Goal: Complete application form

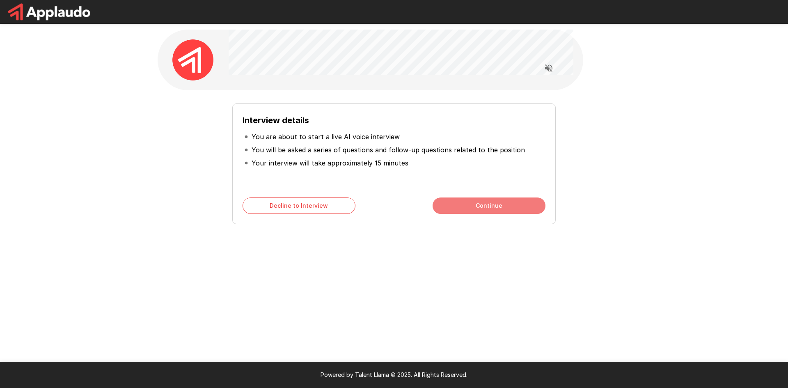
click at [477, 204] on button "Continue" at bounding box center [489, 205] width 113 height 16
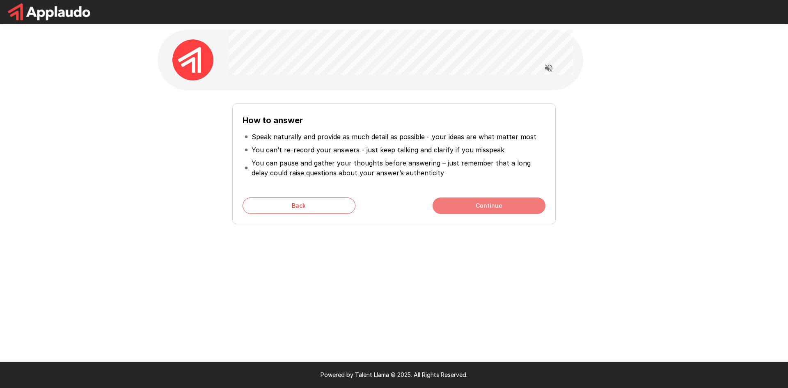
click at [473, 209] on button "Continue" at bounding box center [489, 205] width 113 height 16
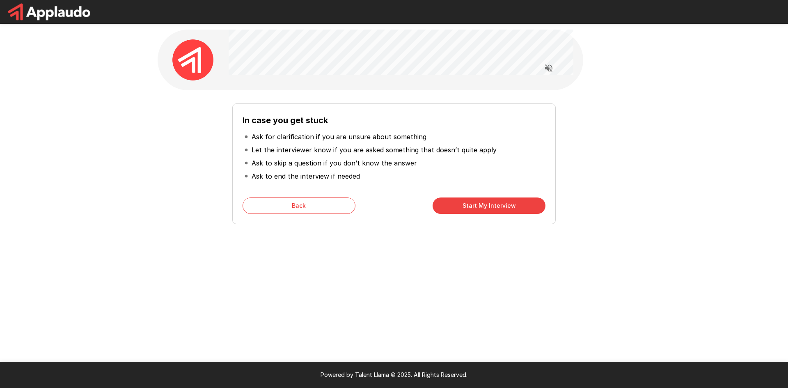
click at [472, 211] on button "Start My Interview" at bounding box center [489, 205] width 113 height 16
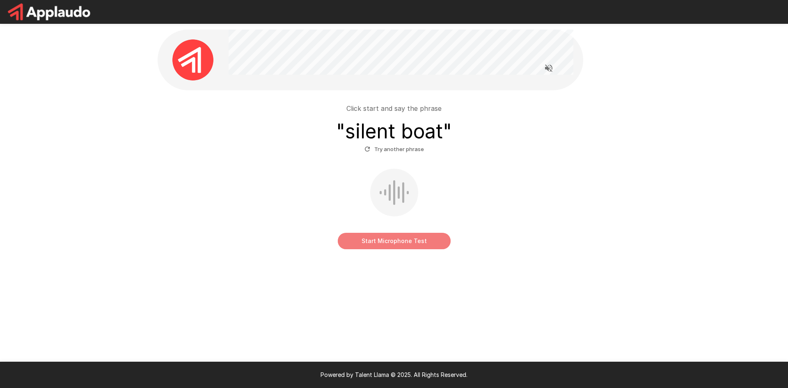
click at [389, 245] on button "Start Microphone Test" at bounding box center [394, 241] width 113 height 16
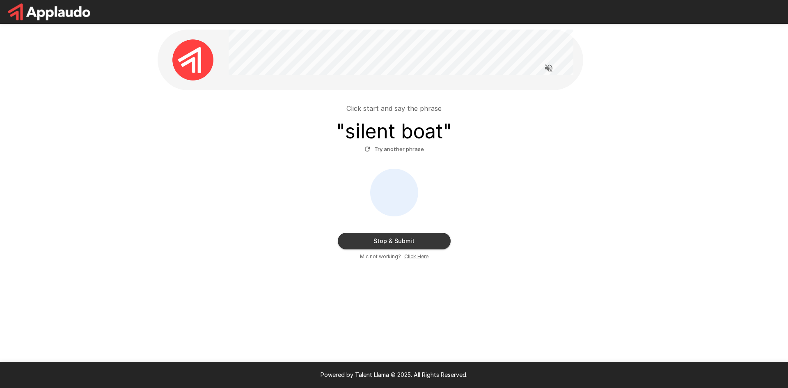
click at [390, 243] on button "Stop & Submit" at bounding box center [394, 241] width 113 height 16
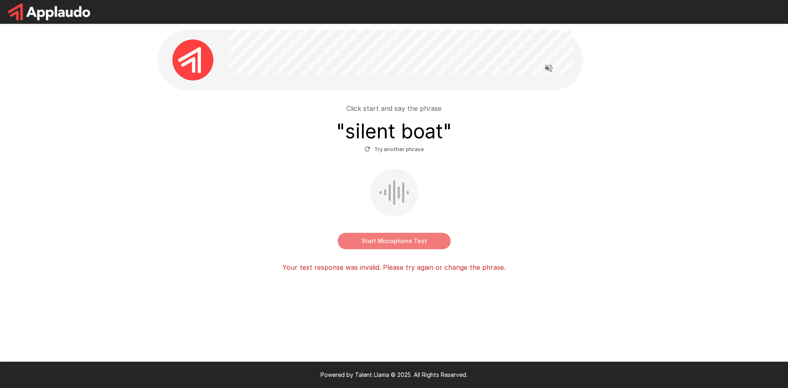
click at [376, 244] on button "Start Microphone Test" at bounding box center [394, 241] width 113 height 16
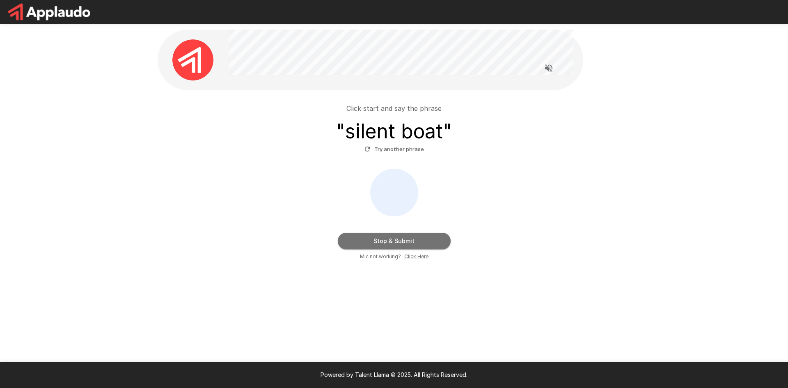
click at [400, 242] on button "Stop & Submit" at bounding box center [394, 241] width 113 height 16
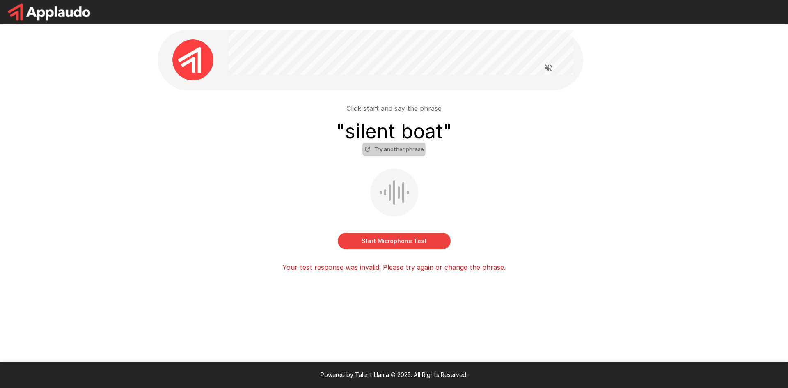
click at [380, 149] on button "Try another phrase" at bounding box center [394, 149] width 64 height 13
click at [395, 243] on button "Start Microphone Test" at bounding box center [394, 241] width 113 height 16
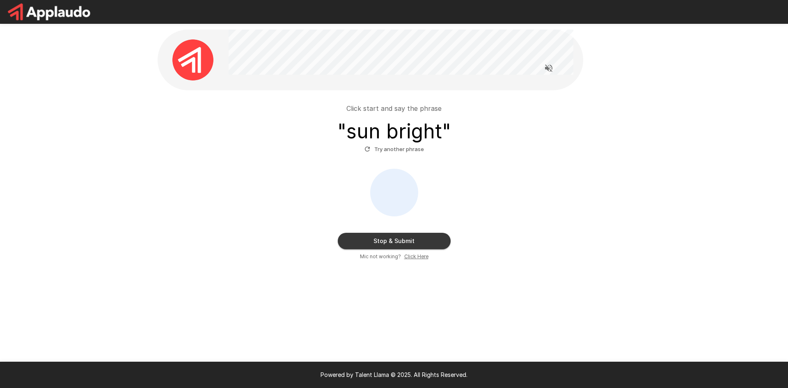
click at [380, 244] on button "Stop & Submit" at bounding box center [394, 241] width 113 height 16
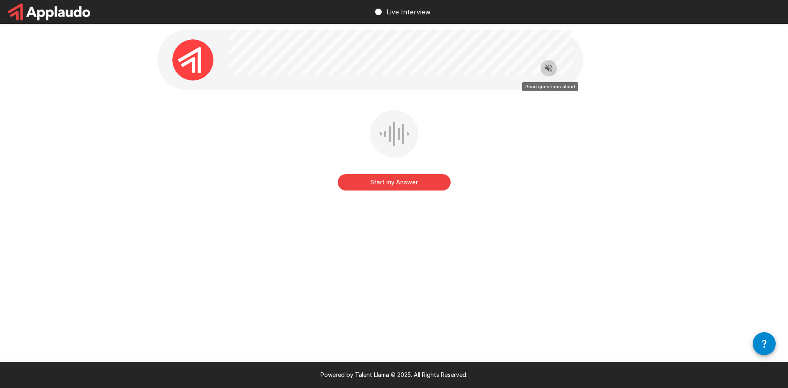
click at [548, 69] on icon "Read questions aloud" at bounding box center [548, 67] width 7 height 7
click at [398, 186] on button "Start my Answer" at bounding box center [394, 182] width 113 height 16
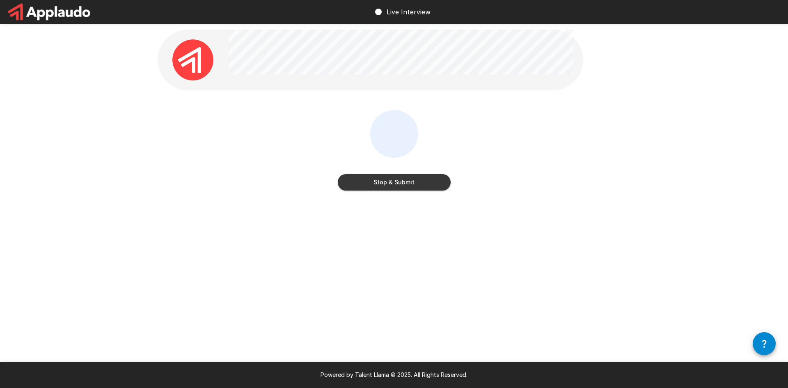
click at [392, 181] on button "Stop & Submit" at bounding box center [394, 182] width 113 height 16
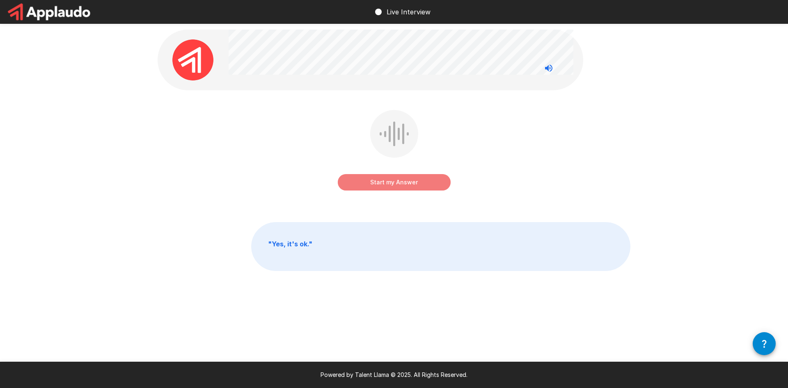
click at [395, 184] on button "Start my Answer" at bounding box center [394, 182] width 113 height 16
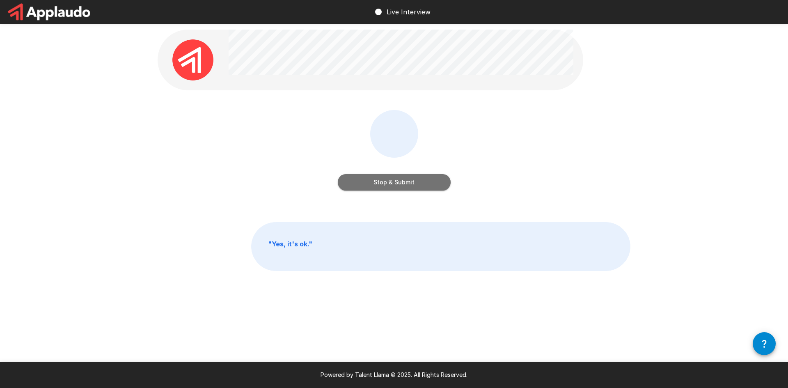
click at [399, 185] on button "Stop & Submit" at bounding box center [394, 182] width 113 height 16
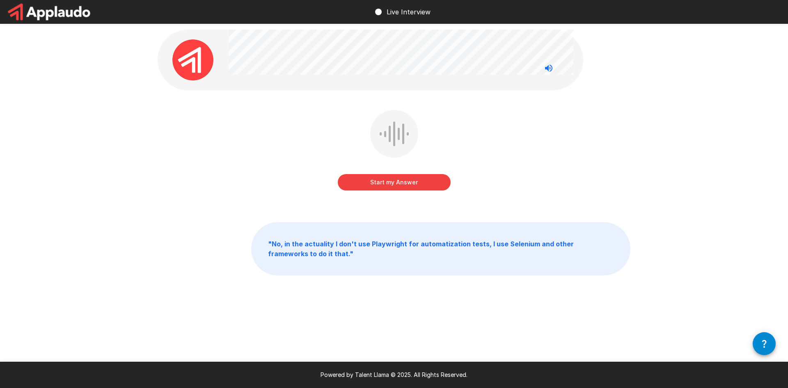
click at [385, 184] on button "Start my Answer" at bounding box center [394, 182] width 113 height 16
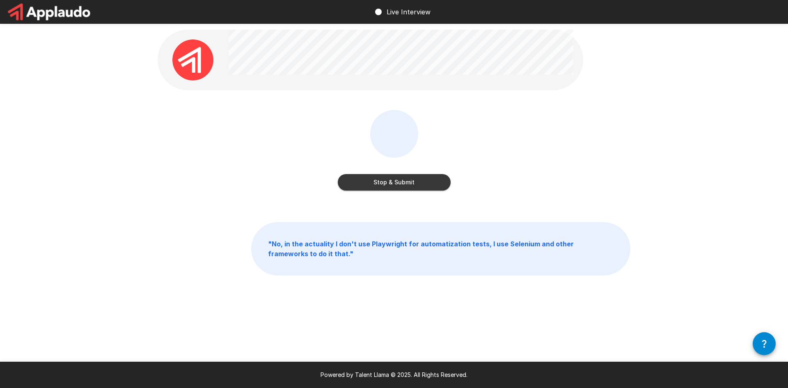
click at [388, 180] on button "Stop & Submit" at bounding box center [394, 182] width 113 height 16
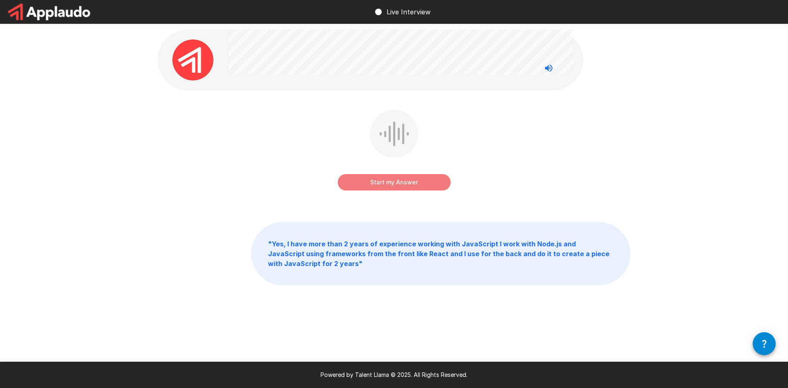
click at [387, 184] on button "Start my Answer" at bounding box center [394, 182] width 113 height 16
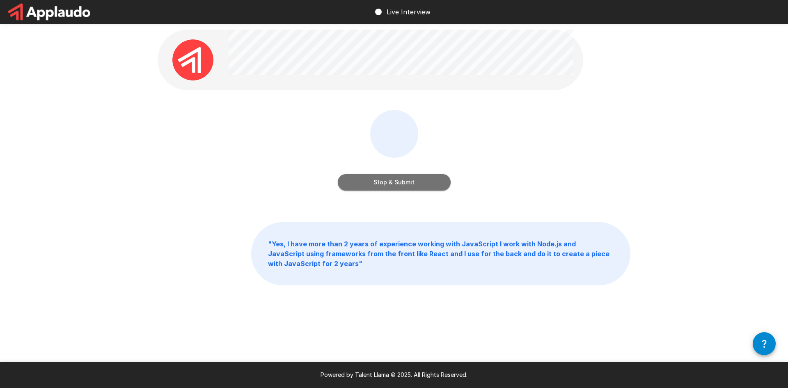
click at [380, 181] on button "Stop & Submit" at bounding box center [394, 182] width 113 height 16
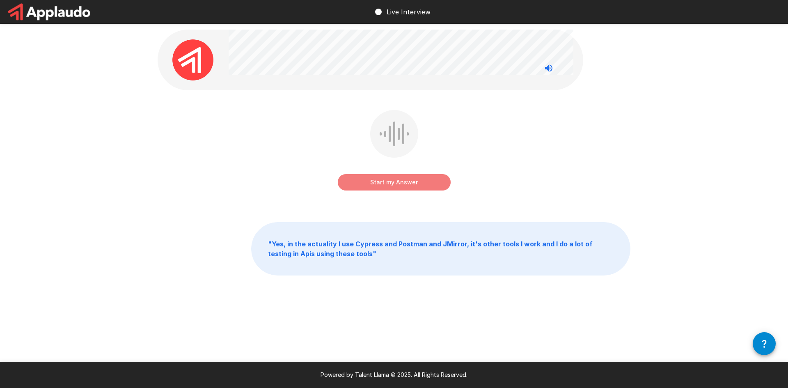
click at [383, 186] on button "Start my Answer" at bounding box center [394, 182] width 113 height 16
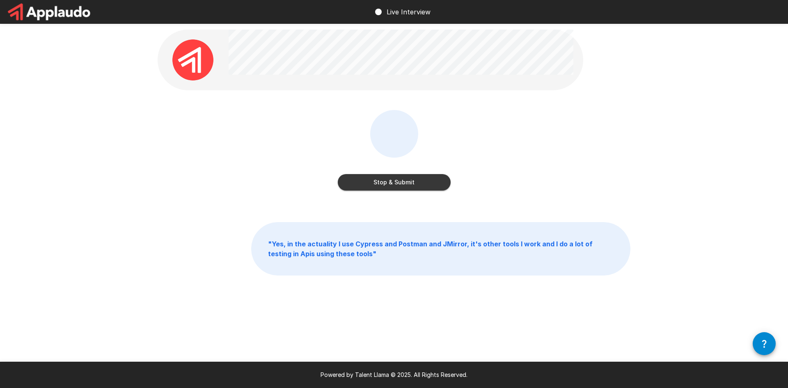
click at [384, 182] on button "Stop & Submit" at bounding box center [394, 182] width 113 height 16
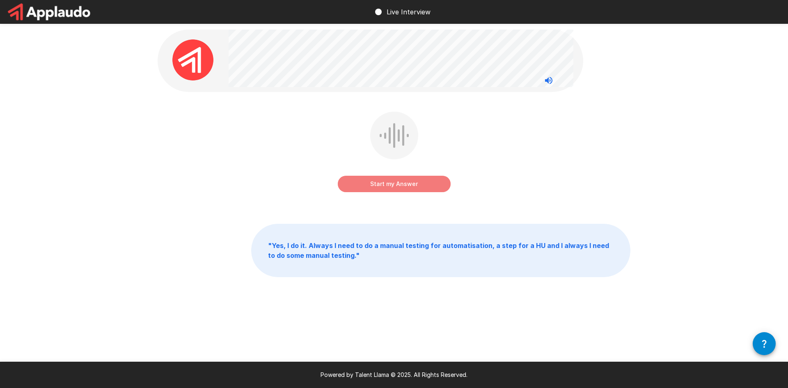
click at [393, 181] on button "Start my Answer" at bounding box center [394, 184] width 113 height 16
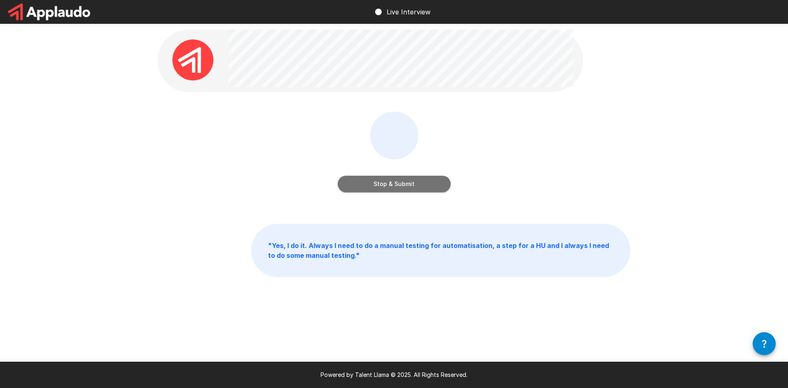
click at [383, 186] on button "Stop & Submit" at bounding box center [394, 184] width 113 height 16
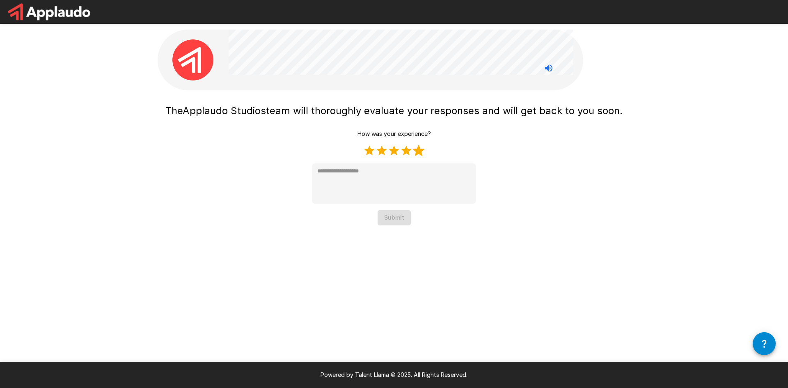
click at [420, 152] on label "5 Stars" at bounding box center [419, 151] width 12 height 12
type textarea "*"
click at [394, 220] on button "Submit" at bounding box center [394, 217] width 33 height 15
